Goal: Task Accomplishment & Management: Manage account settings

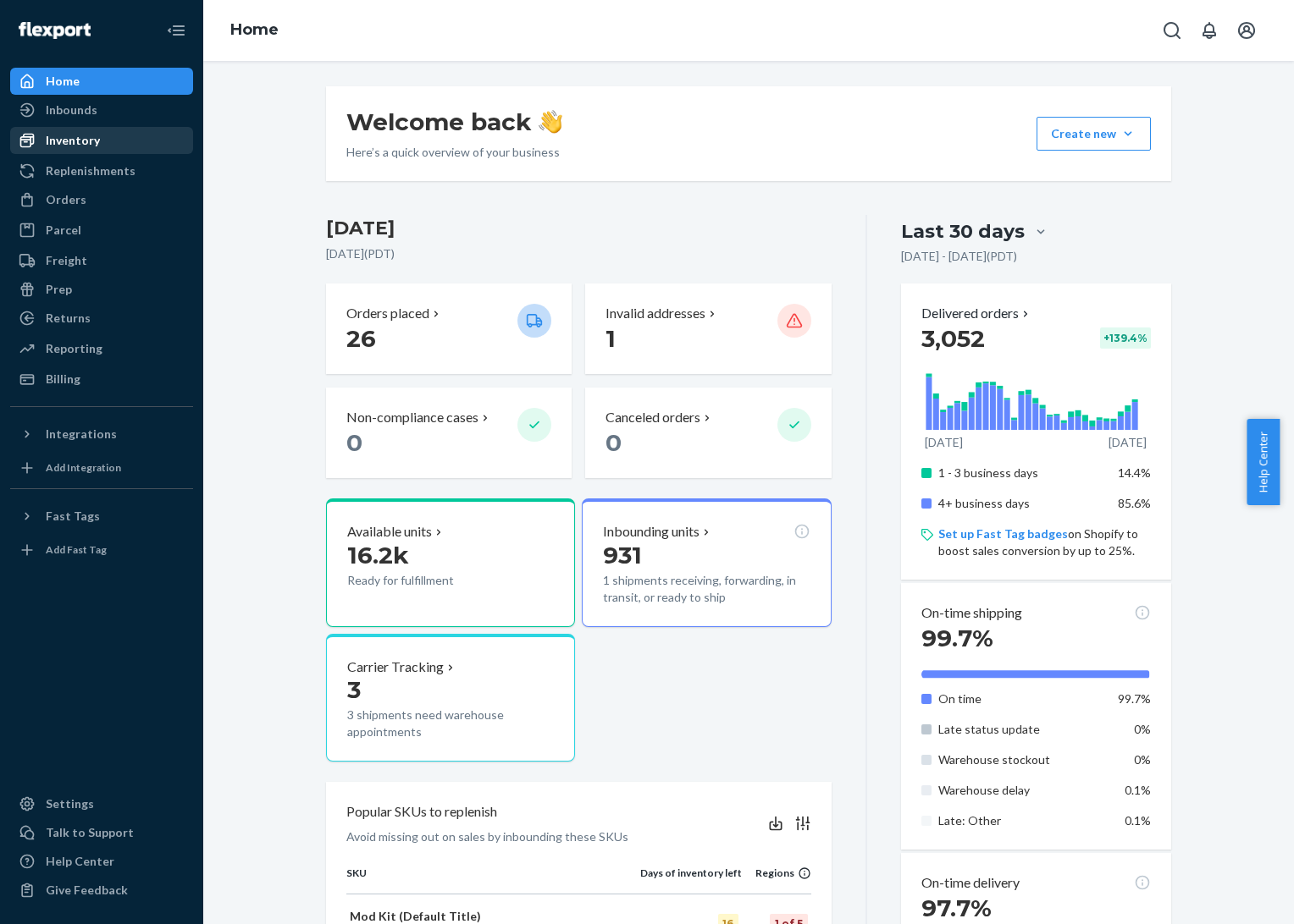
click at [60, 138] on div "Inventory" at bounding box center [72, 140] width 55 height 17
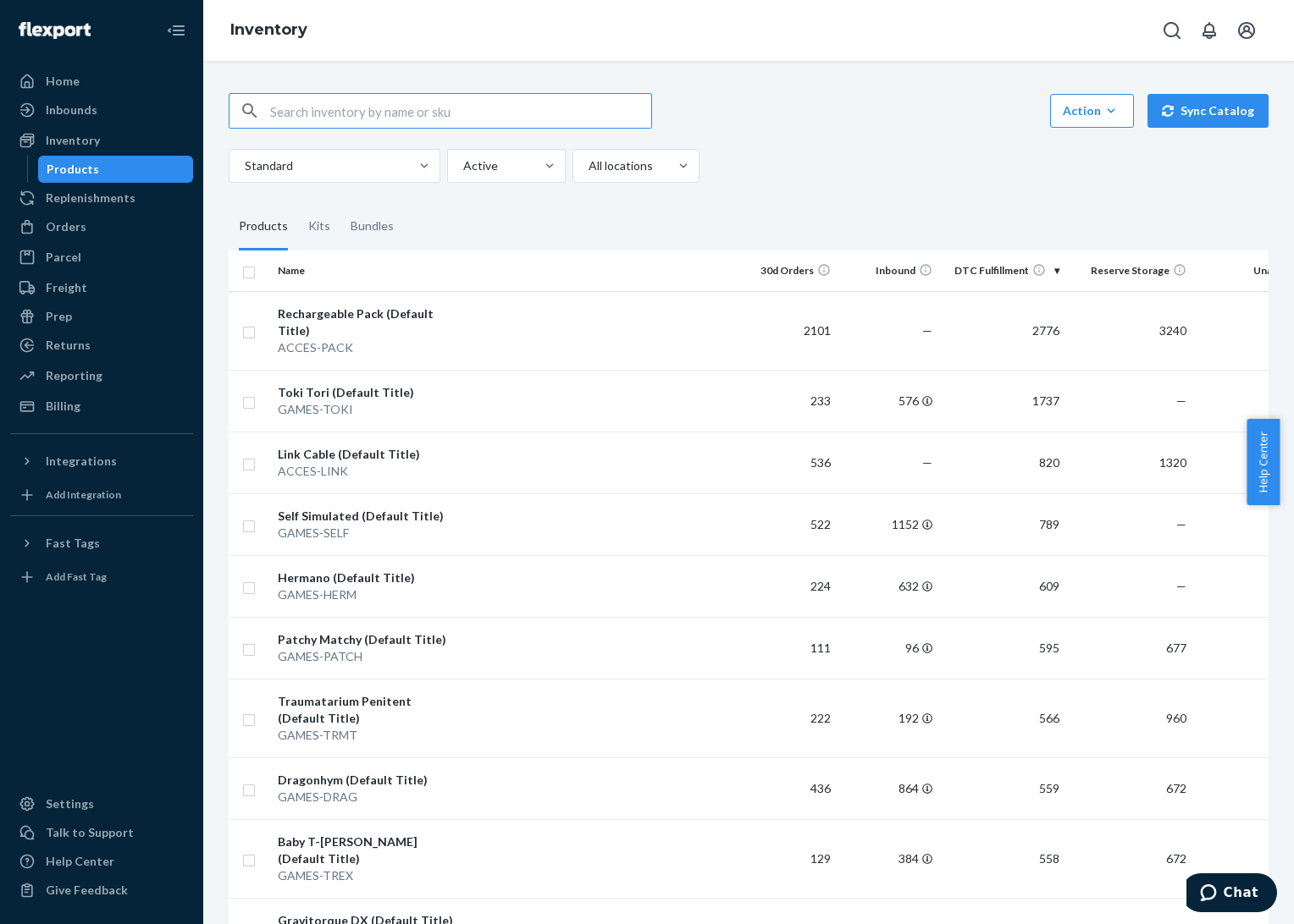
click at [454, 109] on input "text" at bounding box center [460, 111] width 381 height 34
type input "wick"
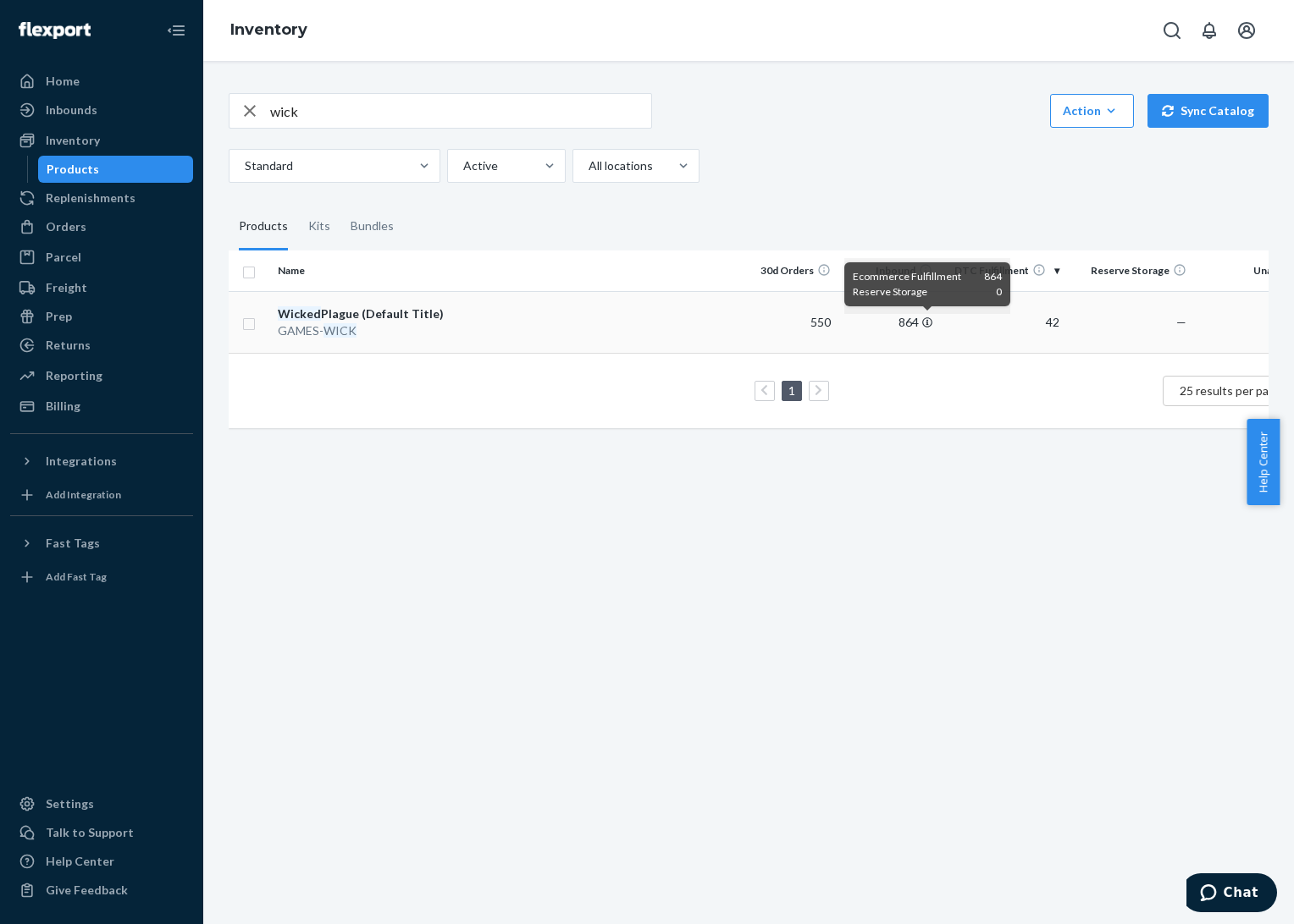
click at [928, 322] on icon at bounding box center [926, 322] width 10 height 10
click at [1054, 269] on th "DTC Fulfillment" at bounding box center [1002, 271] width 127 height 41
click at [258, 108] on icon "button" at bounding box center [250, 111] width 20 height 34
click at [460, 107] on input "text" at bounding box center [460, 111] width 381 height 34
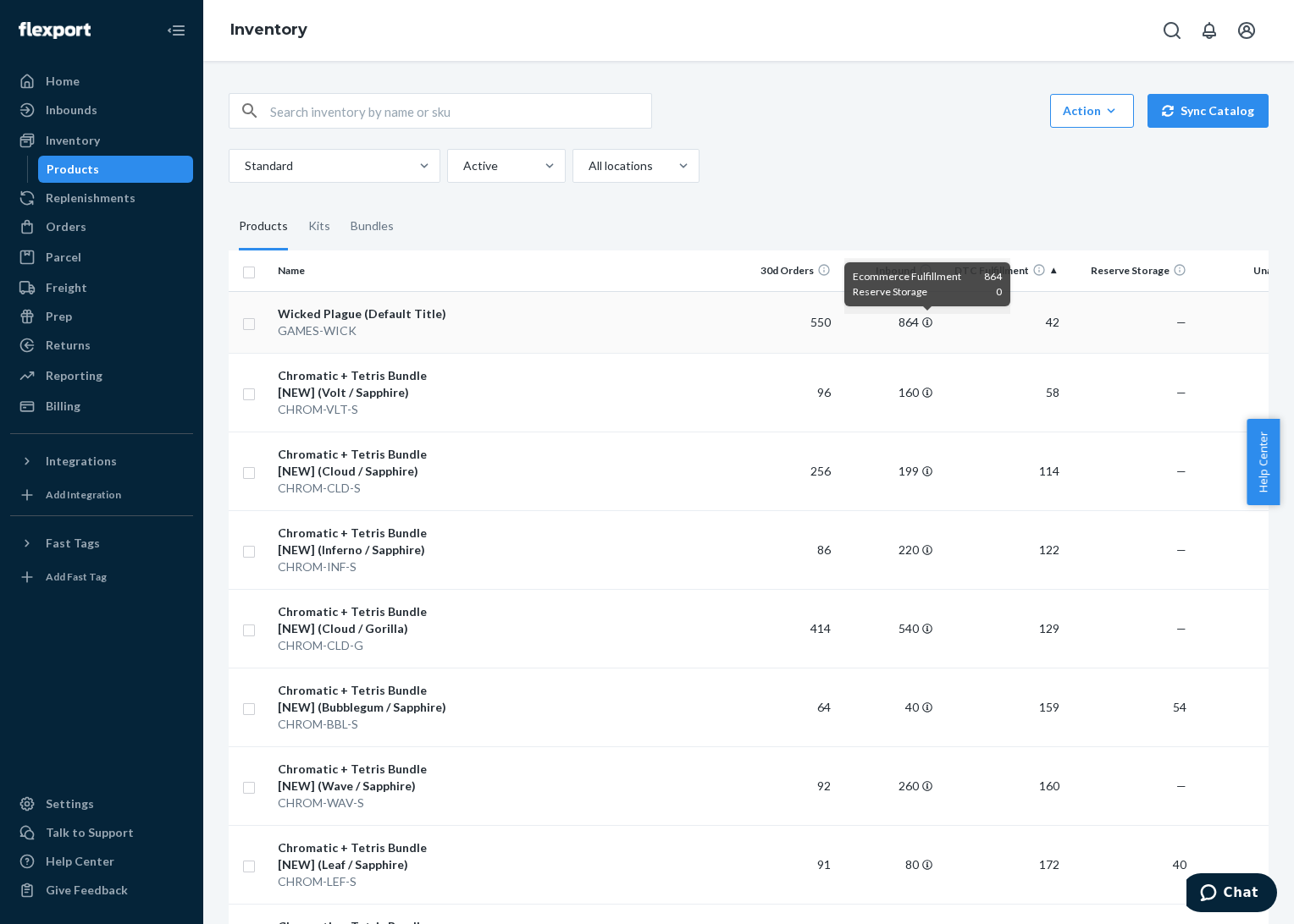
click at [928, 322] on icon at bounding box center [926, 322] width 10 height 10
